Goal: Task Accomplishment & Management: Use online tool/utility

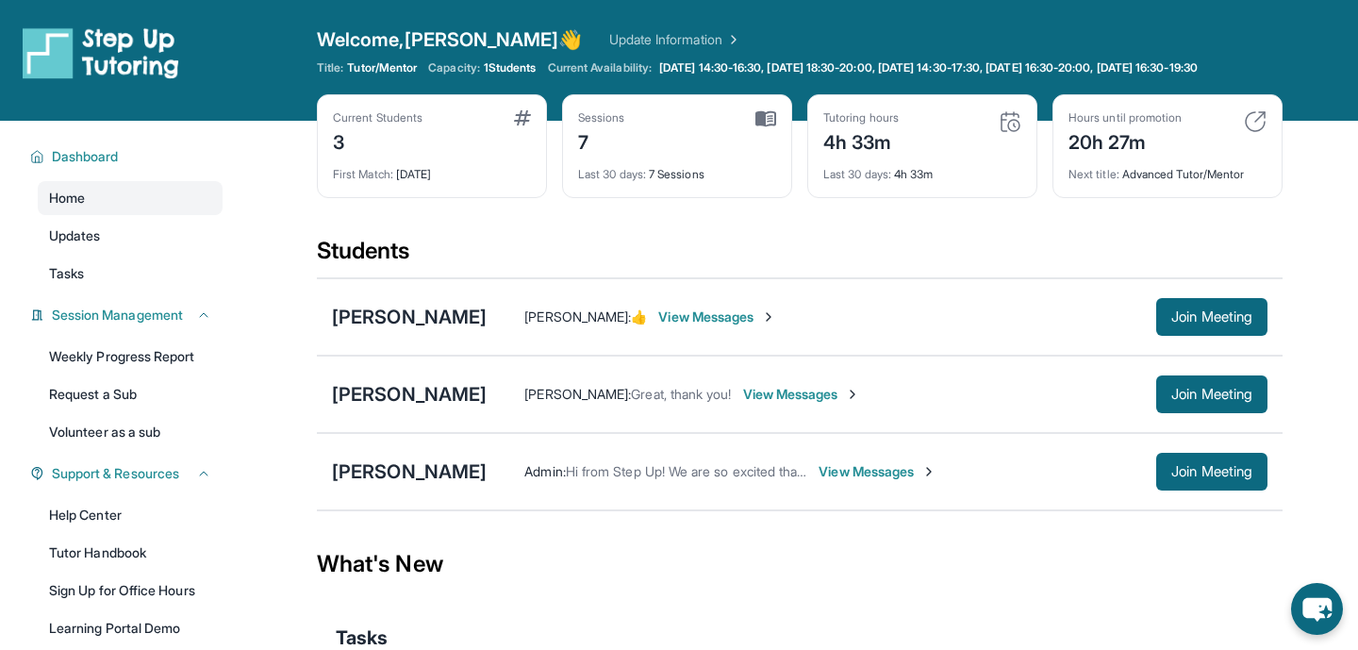
click at [725, 20] on div "Open sidebar Welcome, Emily 👋 Update Information Title: Tutor/Mentor Capacity: …" at bounding box center [679, 60] width 1358 height 121
click at [436, 308] on div "Jeevan Abhilash Chandra Thara : 👍 View Messages Join Meeting" at bounding box center [799, 316] width 965 height 77
click at [1191, 471] on button "Join Meeting" at bounding box center [1211, 472] width 111 height 38
click at [418, 484] on div "[PERSON_NAME]" at bounding box center [409, 471] width 155 height 26
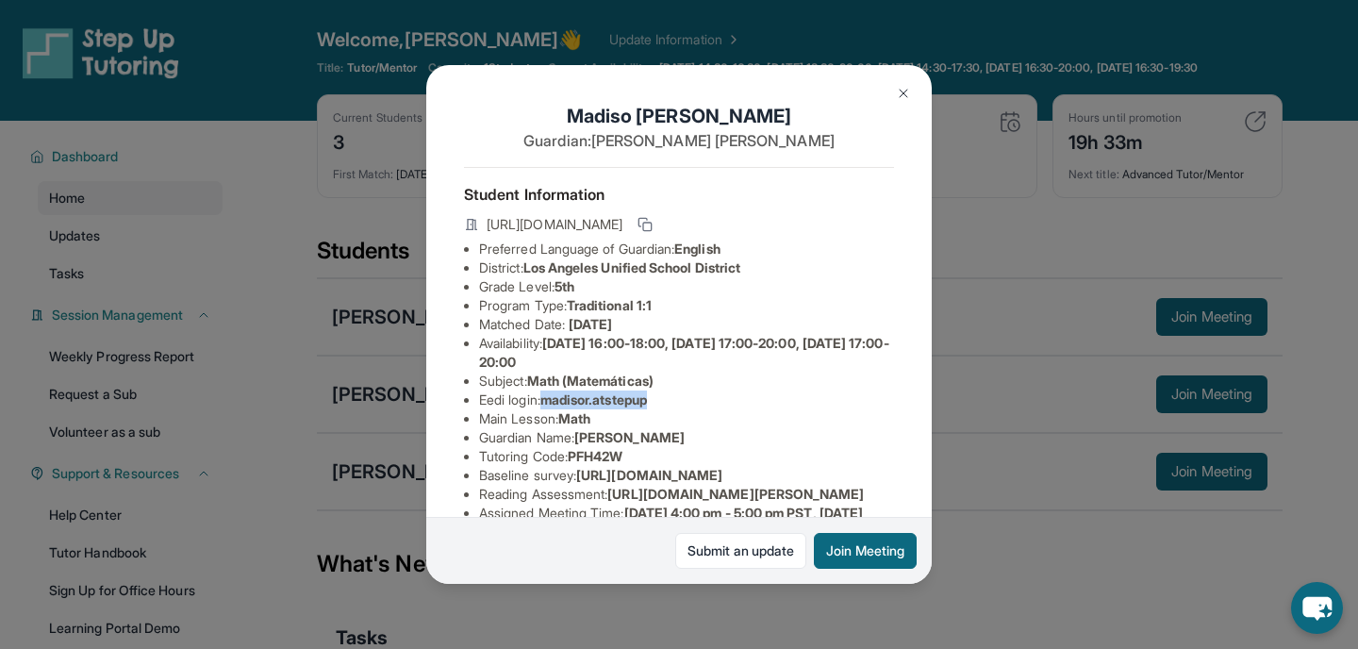
drag, startPoint x: 548, startPoint y: 401, endPoint x: 696, endPoint y: 397, distance: 148.1
click at [696, 397] on li "Eedi login : madisor.atstepup" at bounding box center [686, 399] width 415 height 19
copy span "madisor.atstepup"
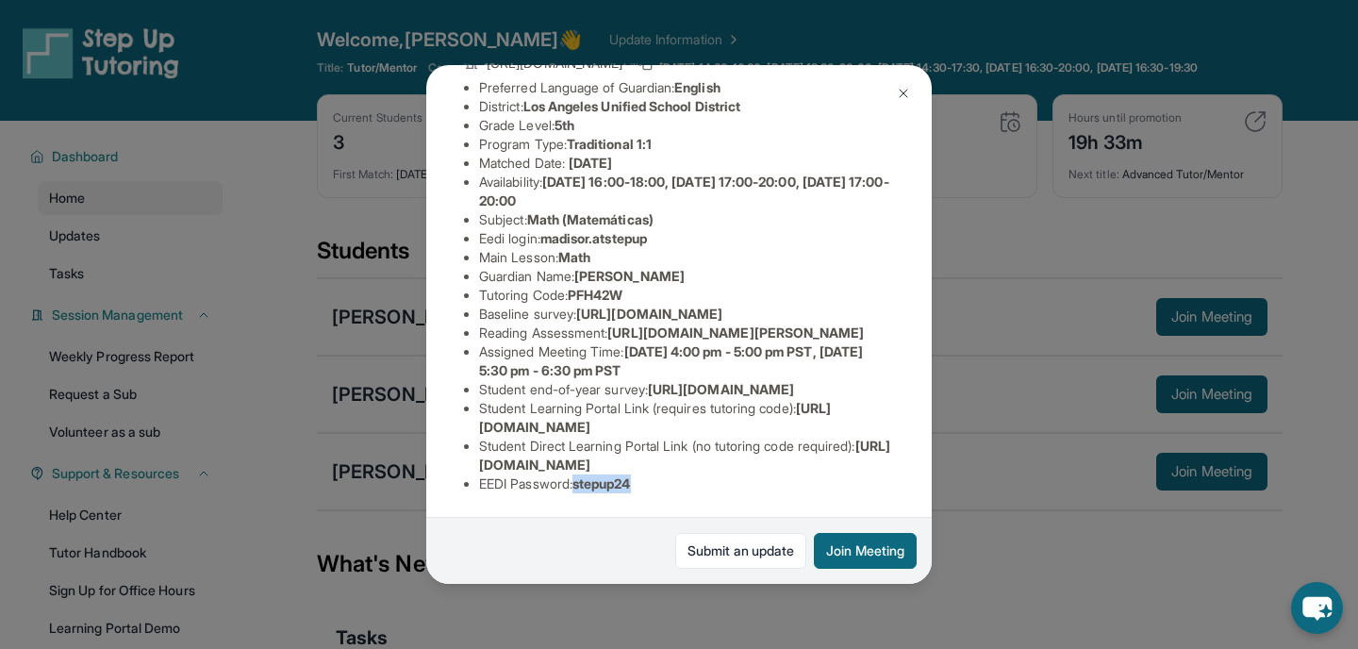
drag, startPoint x: 583, startPoint y: 484, endPoint x: 657, endPoint y: 484, distance: 74.5
click at [657, 484] on li "EEDI Password : stepup24" at bounding box center [686, 483] width 415 height 19
copy span "stepup24"
click at [657, 484] on li "EEDI Password : stepup24" at bounding box center [686, 483] width 415 height 19
